Goal: Transaction & Acquisition: Purchase product/service

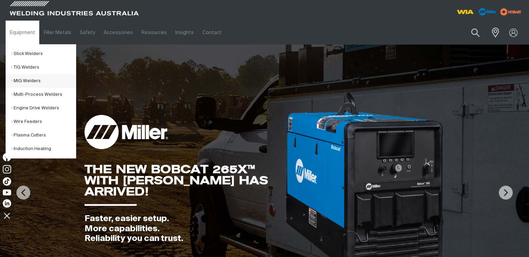
click at [33, 79] on link "MIG Welders" at bounding box center [43, 81] width 65 height 14
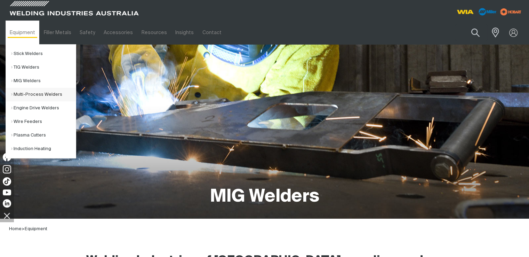
click at [31, 93] on link "Multi-Process Welders" at bounding box center [43, 95] width 65 height 14
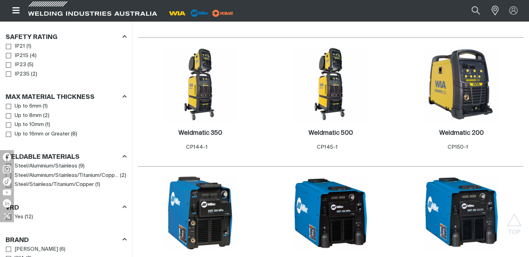
scroll to position [487, 0]
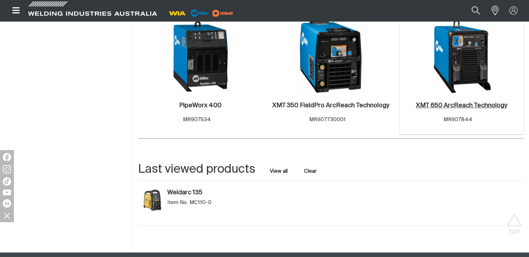
scroll to position [766, 0]
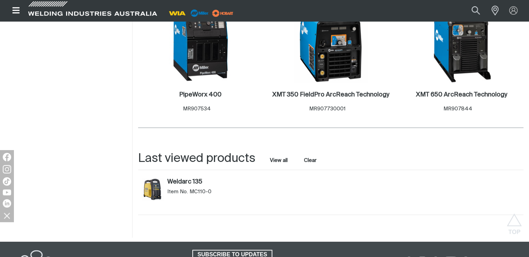
click at [166, 184] on div "Weldarc 135 Item No. MC110-0" at bounding box center [202, 189] width 121 height 22
click at [183, 182] on link "Weldarc 135" at bounding box center [215, 182] width 96 height 8
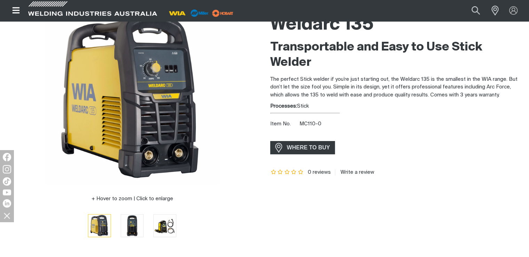
scroll to position [104, 0]
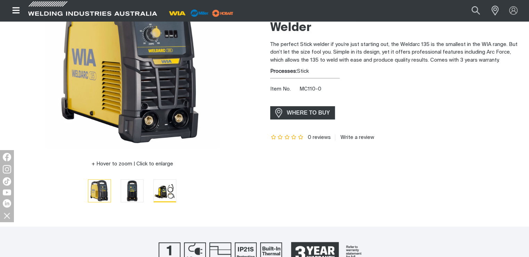
click at [161, 189] on img "Go to slide 3" at bounding box center [165, 191] width 22 height 22
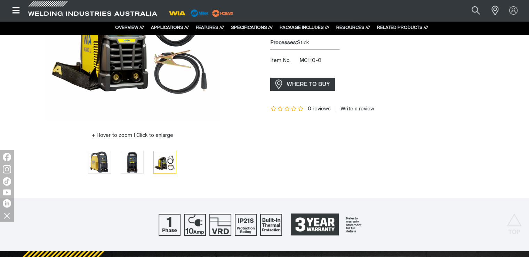
scroll to position [0, 0]
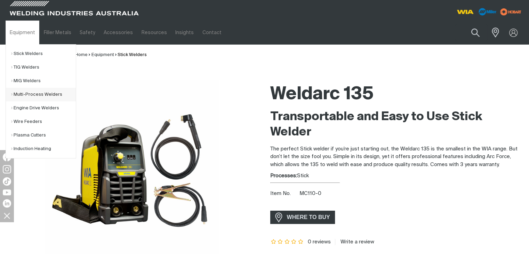
click at [41, 95] on link "Multi-Process Welders" at bounding box center [43, 95] width 65 height 14
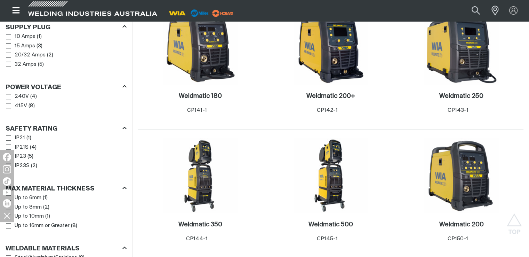
scroll to position [383, 0]
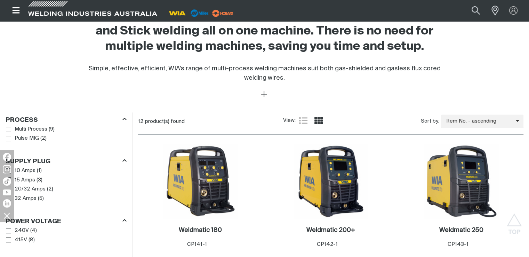
scroll to position [244, 0]
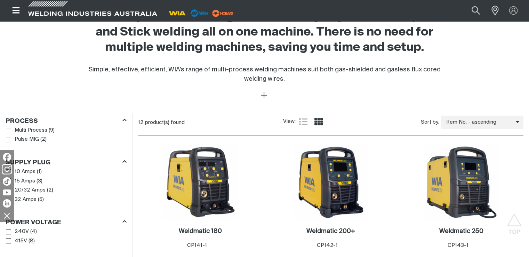
click at [5, 171] on img at bounding box center [7, 169] width 10 height 10
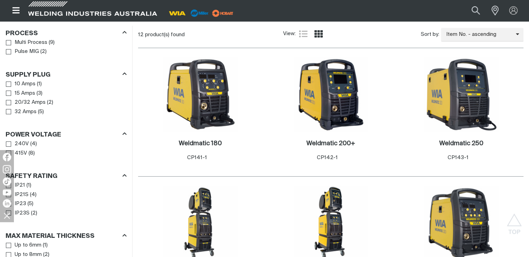
scroll to position [348, 0]
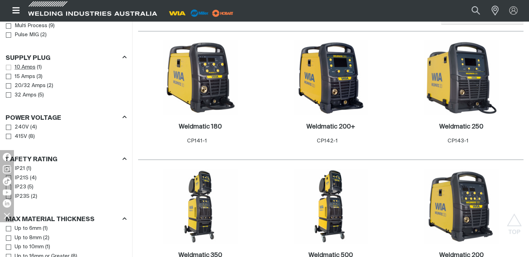
click at [7, 69] on span "Supply Plug" at bounding box center [8, 67] width 5 height 5
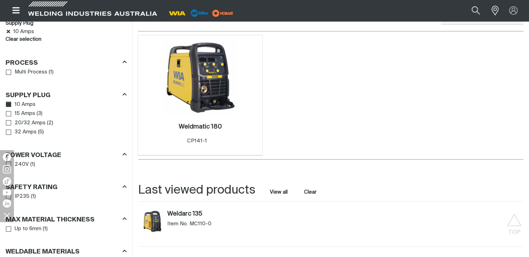
click at [192, 79] on img at bounding box center [200, 77] width 74 height 74
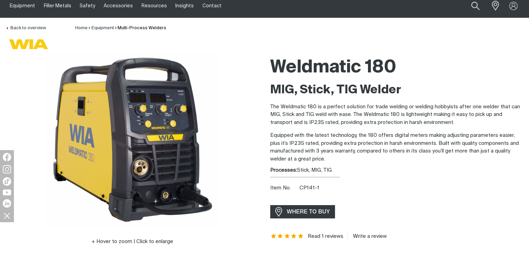
scroll to position [70, 0]
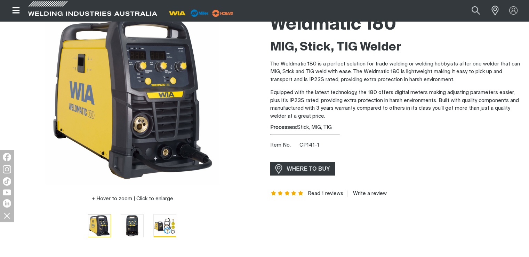
click at [161, 222] on img "Go to slide 3" at bounding box center [165, 225] width 22 height 22
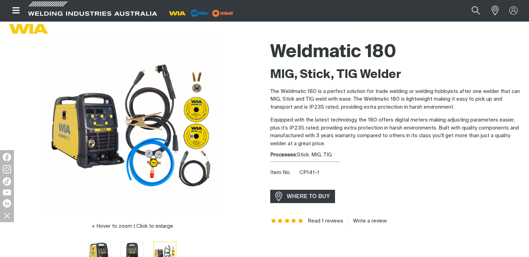
scroll to position [35, 0]
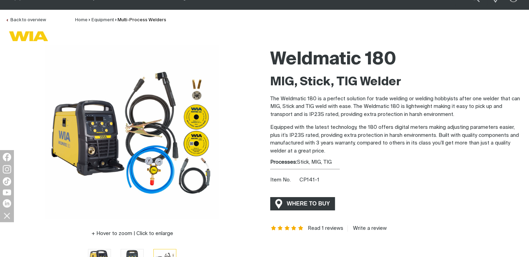
click at [303, 204] on span "WHERE TO BUY" at bounding box center [309, 203] width 52 height 11
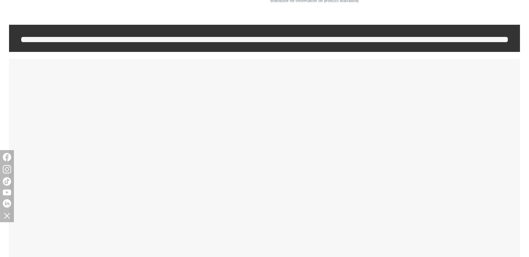
scroll to position [174, 0]
